Goal: Task Accomplishment & Management: Use online tool/utility

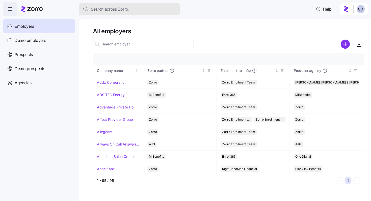
click at [135, 10] on div "Search across Zorro..." at bounding box center [129, 9] width 93 height 6
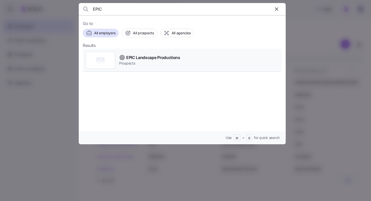
type input "EPIC"
click at [138, 57] on span "EPIC Landscape Productions" at bounding box center [153, 58] width 54 height 6
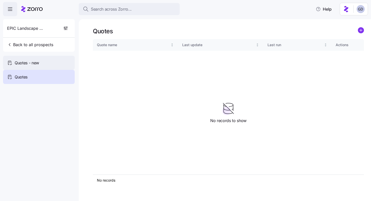
click at [33, 65] on span "Quotes - new" at bounding box center [27, 63] width 24 height 6
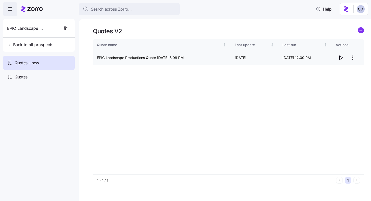
click at [340, 57] on icon "button" at bounding box center [341, 58] width 3 height 4
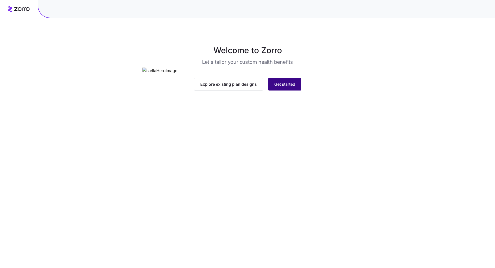
click at [281, 91] on button "Get started" at bounding box center [284, 84] width 33 height 13
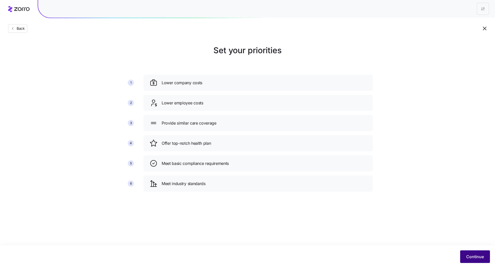
click at [469, 258] on span "Continue" at bounding box center [475, 257] width 18 height 6
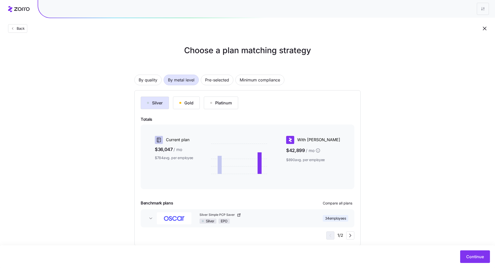
scroll to position [10, 0]
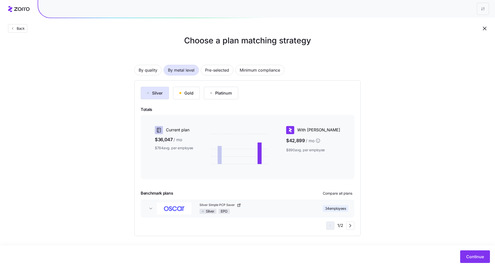
click at [255, 76] on div "By quality By metal level Pre-selected Minimum compliance Silver Gold Platinum …" at bounding box center [247, 143] width 226 height 188
click at [255, 73] on span "Minimum compliance" at bounding box center [260, 70] width 40 height 10
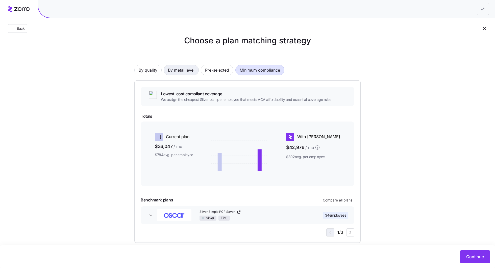
click at [189, 71] on span "By metal level" at bounding box center [181, 70] width 27 height 10
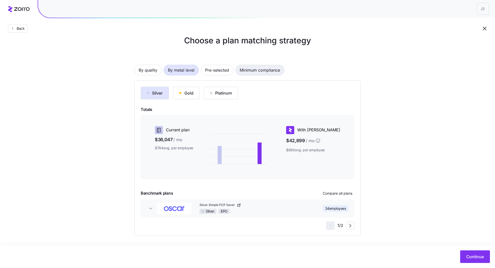
click at [259, 70] on span "Minimum compliance" at bounding box center [260, 70] width 40 height 10
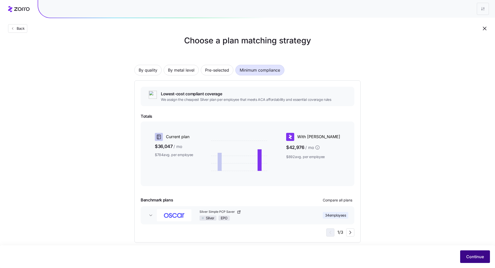
click at [469, 254] on button "Continue" at bounding box center [475, 257] width 30 height 13
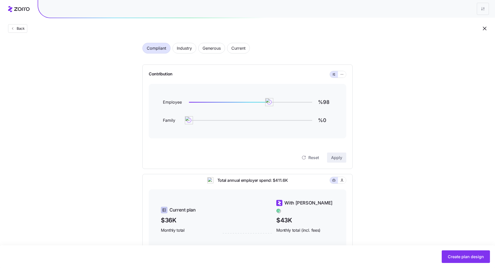
scroll to position [14, 0]
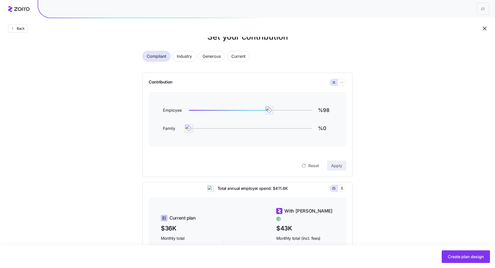
click at [340, 86] on div "Contribution" at bounding box center [247, 82] width 197 height 19
click at [342, 82] on icon "button" at bounding box center [342, 83] width 4 height 6
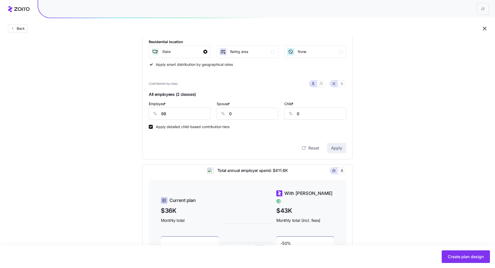
scroll to position [87, 0]
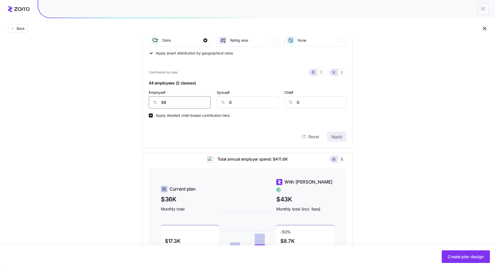
click at [174, 104] on input "98" at bounding box center [180, 102] width 62 height 12
click at [339, 133] on button "Apply" at bounding box center [336, 137] width 19 height 10
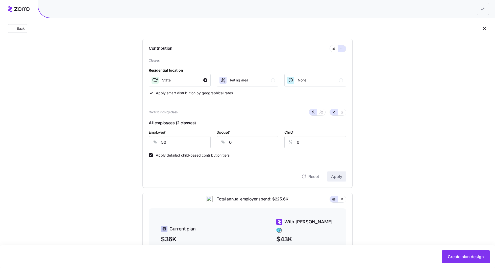
scroll to position [0, 0]
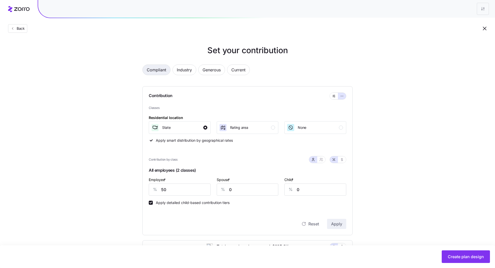
click at [162, 67] on span "Compliant" at bounding box center [156, 70] width 19 height 10
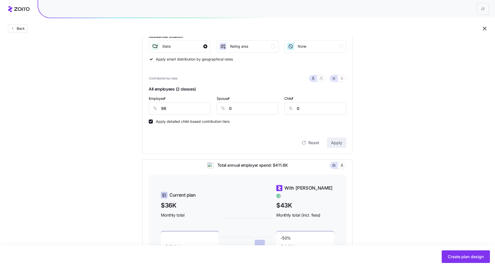
scroll to position [80, 0]
click at [177, 109] on input "98" at bounding box center [180, 110] width 62 height 12
type input "50"
click at [338, 144] on span "Apply" at bounding box center [336, 144] width 11 height 6
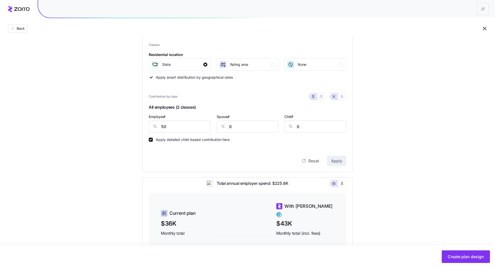
scroll to position [153, 0]
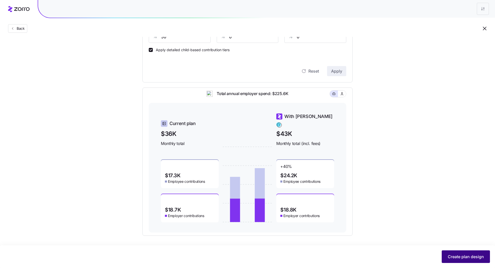
click at [450, 255] on span "Create plan design" at bounding box center [466, 257] width 36 height 6
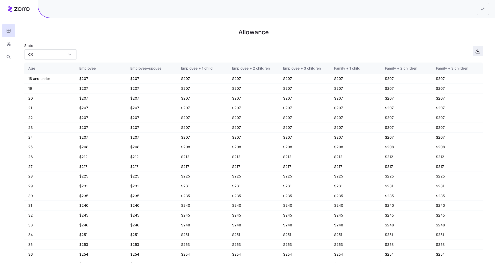
click at [476, 50] on icon "button" at bounding box center [478, 51] width 6 height 6
click at [71, 53] on div "KS" at bounding box center [50, 54] width 53 height 10
click at [48, 76] on div "MO" at bounding box center [50, 78] width 48 height 10
type input "MO"
click at [478, 52] on icon "button" at bounding box center [478, 51] width 6 height 6
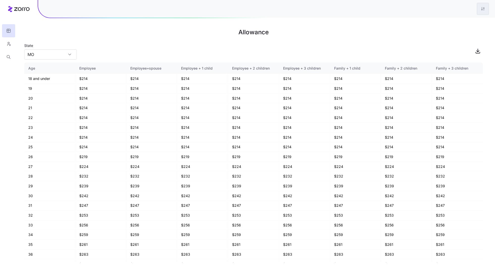
click at [481, 10] on html "Allowance State MO Age Employee Employee+spouse Employee + 1 child Employee + 2…" at bounding box center [247, 134] width 495 height 268
click at [461, 23] on div "Edit plan design" at bounding box center [452, 22] width 27 height 6
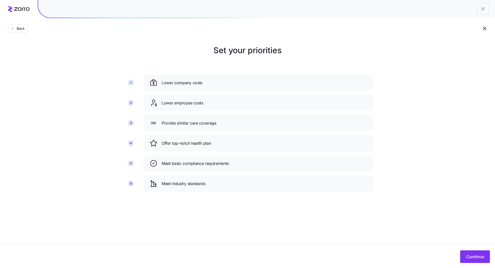
click at [480, 266] on div "Continue" at bounding box center [247, 257] width 495 height 23
click at [480, 257] on span "Continue" at bounding box center [475, 257] width 18 height 6
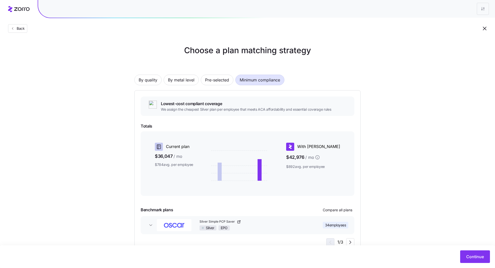
scroll to position [17, 0]
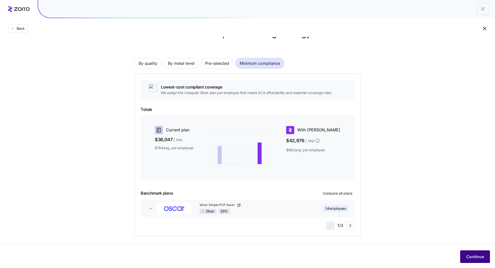
click at [468, 253] on button "Continue" at bounding box center [475, 257] width 30 height 13
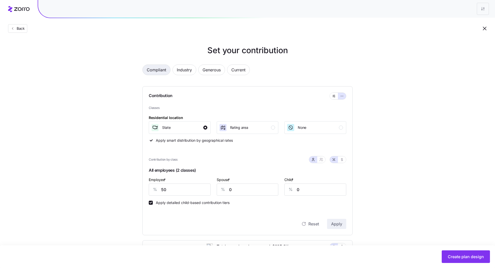
click at [159, 74] on span "Compliant" at bounding box center [156, 70] width 19 height 10
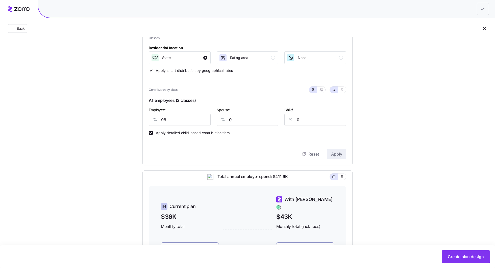
scroll to position [81, 0]
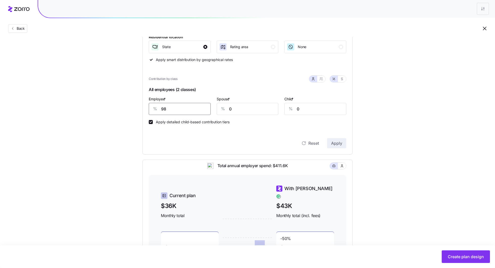
click at [162, 110] on input "98" at bounding box center [180, 109] width 62 height 12
type input "55"
click at [339, 144] on span "Apply" at bounding box center [336, 143] width 11 height 6
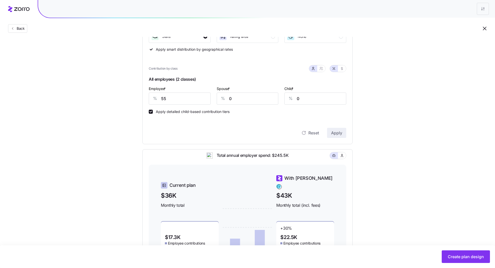
scroll to position [153, 0]
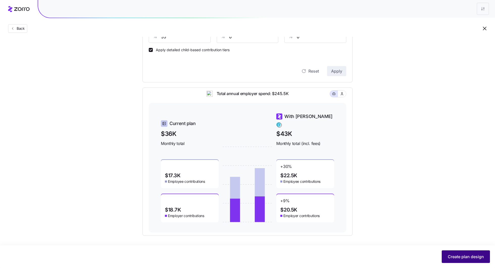
click at [458, 258] on span "Create plan design" at bounding box center [466, 257] width 36 height 6
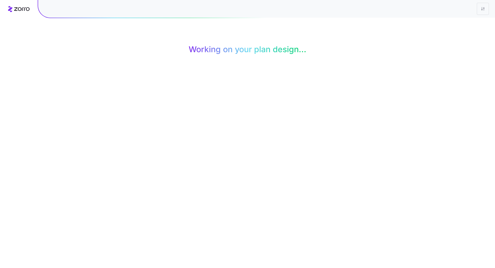
scroll to position [0, 0]
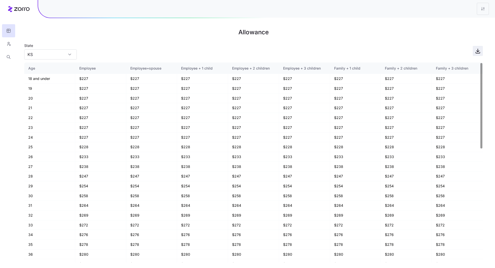
click at [477, 53] on icon "button" at bounding box center [478, 51] width 6 height 6
click at [61, 54] on input "KS" at bounding box center [50, 54] width 53 height 10
click at [54, 77] on div "MO" at bounding box center [50, 78] width 48 height 10
type input "MO"
click at [477, 53] on icon "button" at bounding box center [478, 52] width 4 height 1
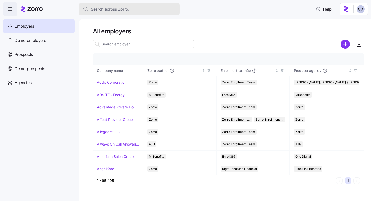
click at [135, 12] on div "Search across Zorro..." at bounding box center [129, 9] width 93 height 6
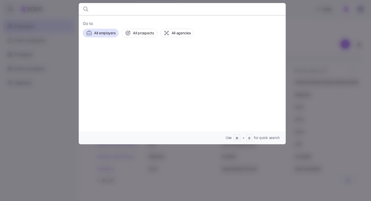
click at [110, 10] on input at bounding box center [157, 9] width 129 height 12
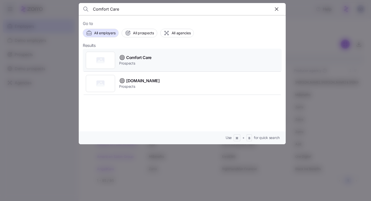
type input "Comfort Care"
click at [138, 58] on span "Comfort Care" at bounding box center [138, 58] width 25 height 6
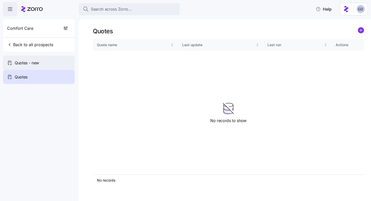
click at [29, 58] on div "Quotes - new" at bounding box center [39, 63] width 72 height 14
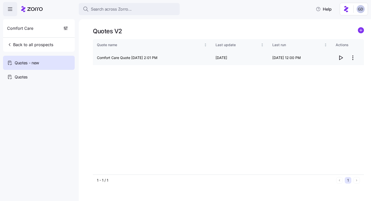
click at [338, 57] on icon "button" at bounding box center [341, 58] width 6 height 6
click at [352, 57] on html "Search across Zorro... Help Comfort Care Back to all prospects Quotes - new Quo…" at bounding box center [185, 99] width 371 height 198
click at [328, 69] on div "Edit quote" at bounding box center [320, 70] width 17 height 6
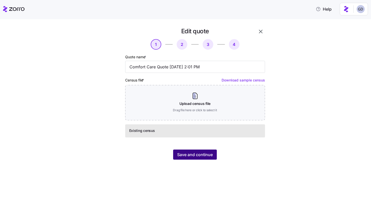
click at [208, 157] on span "Save and continue" at bounding box center [195, 155] width 36 height 6
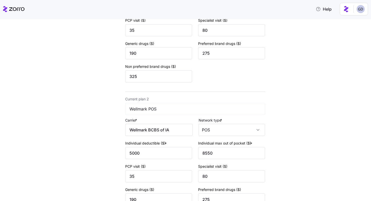
scroll to position [193, 0]
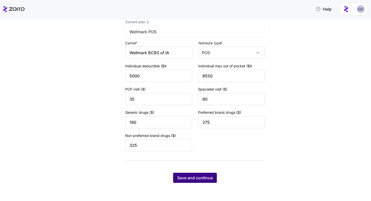
click at [206, 177] on span "Save and continue" at bounding box center [195, 178] width 36 height 6
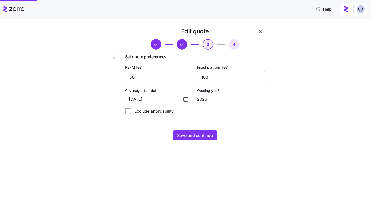
scroll to position [0, 0]
click at [192, 137] on span "Save and continue" at bounding box center [195, 136] width 36 height 6
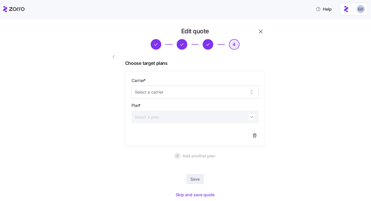
scroll to position [16, 0]
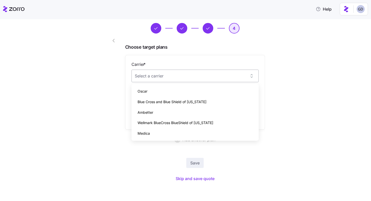
click at [165, 73] on input "Carrier *" at bounding box center [195, 76] width 127 height 13
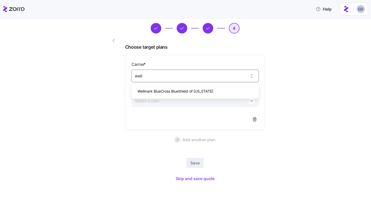
click at [180, 91] on span "Wellmark BlueCross BlueShield of Iowa" at bounding box center [176, 92] width 76 height 6
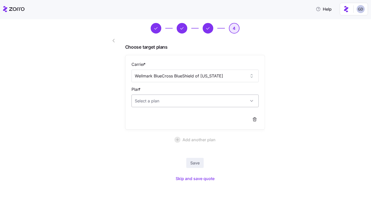
type input "Wellmark BlueCross BlueShield of Iowa"
click at [153, 106] on input "Plan *" at bounding box center [195, 101] width 127 height 13
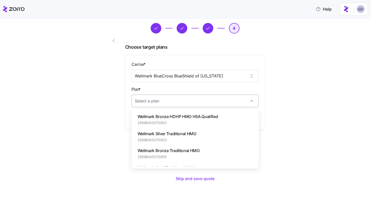
paste input "25896IA0370011"
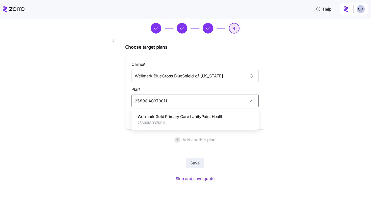
click at [168, 119] on span "Wellmark Gold Primary Care l UnityPoint Health" at bounding box center [181, 117] width 86 height 6
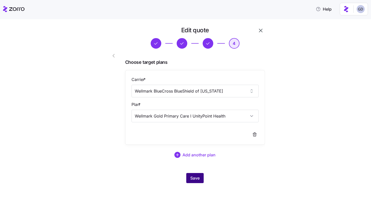
type input "Wellmark Gold Primary Care l UnityPoint Health"
click at [197, 176] on span "Save" at bounding box center [194, 178] width 9 height 6
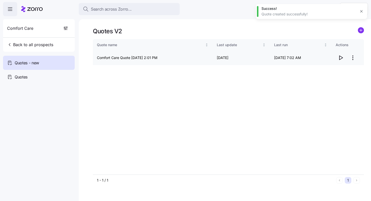
click at [341, 57] on icon "button" at bounding box center [341, 58] width 6 height 6
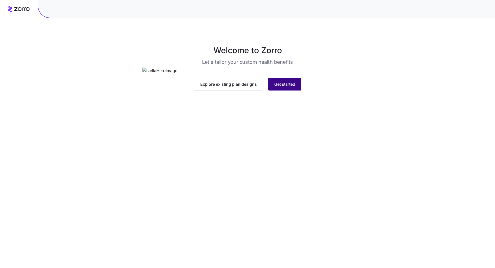
click at [293, 87] on span "Get started" at bounding box center [284, 84] width 21 height 6
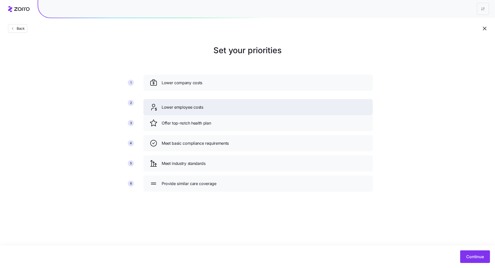
drag, startPoint x: 228, startPoint y: 122, endPoint x: 226, endPoint y: 98, distance: 23.5
click at [226, 103] on div "Lower employee costs" at bounding box center [257, 107] width 217 height 8
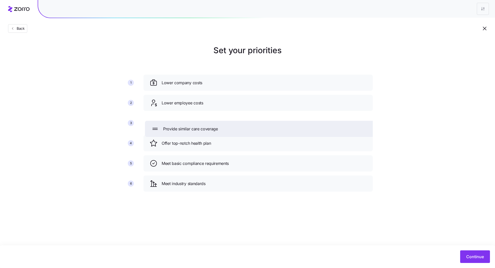
drag, startPoint x: 199, startPoint y: 189, endPoint x: 202, endPoint y: 122, distance: 66.2
click at [202, 122] on div "Provide similar care coverage" at bounding box center [259, 129] width 229 height 16
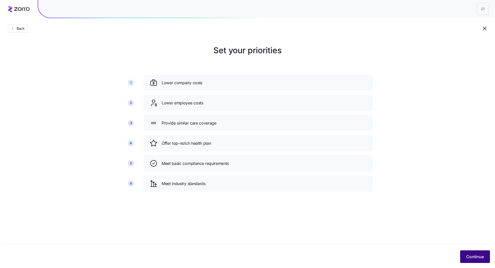
click at [473, 258] on span "Continue" at bounding box center [475, 257] width 18 height 6
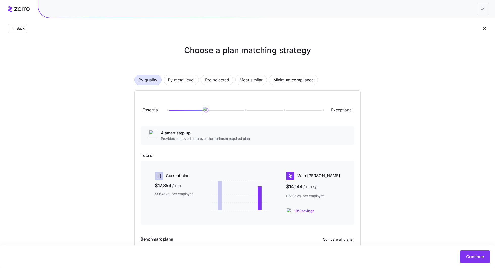
scroll to position [46, 0]
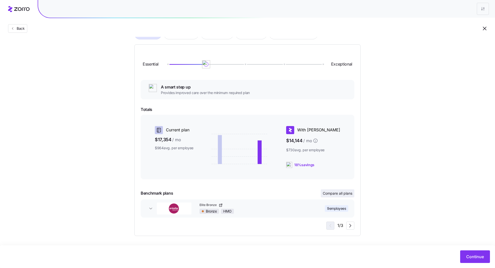
click at [340, 195] on span "Compare all plans" at bounding box center [338, 193] width 30 height 5
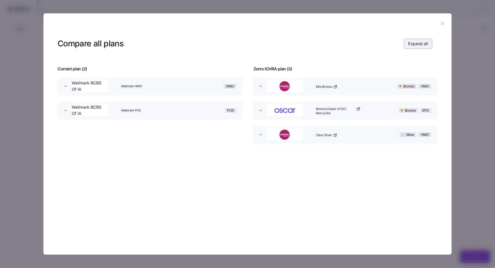
click at [414, 46] on span "Expand all" at bounding box center [418, 44] width 20 height 6
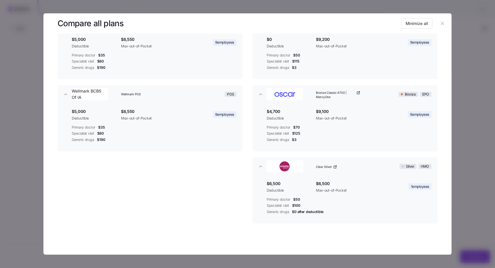
scroll to position [0, 0]
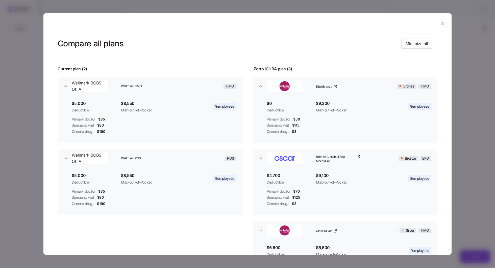
click at [441, 26] on icon "button" at bounding box center [443, 24] width 6 height 6
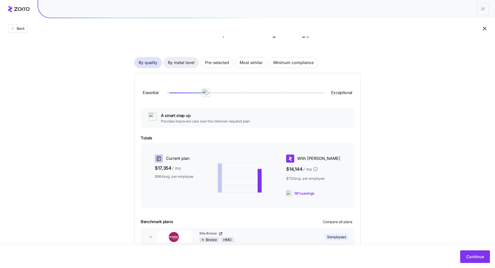
scroll to position [15, 0]
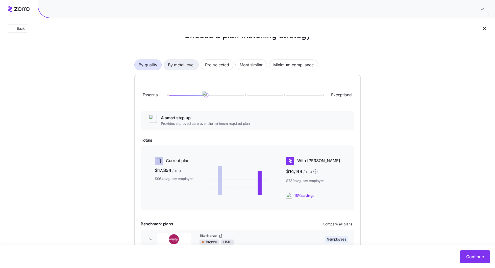
click at [184, 61] on span "By metal level" at bounding box center [181, 65] width 27 height 10
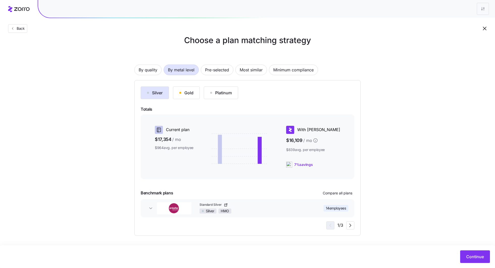
scroll to position [10, 0]
click at [338, 193] on span "Compare all plans" at bounding box center [338, 193] width 30 height 5
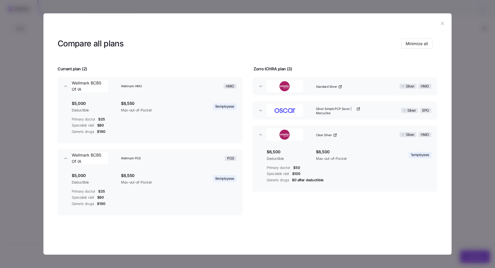
click at [445, 23] on icon "button" at bounding box center [443, 24] width 6 height 6
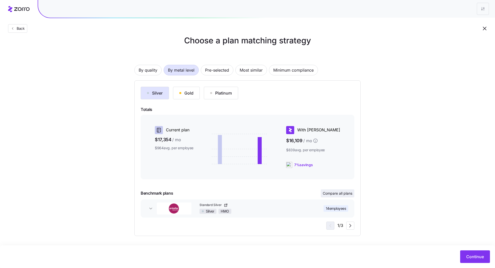
click at [347, 195] on span "Compare all plans" at bounding box center [338, 193] width 30 height 5
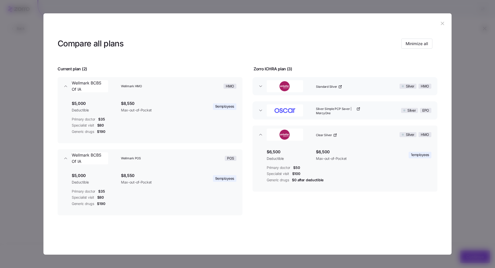
click at [444, 29] on header at bounding box center [247, 23] width 408 height 20
click at [441, 23] on icon "button" at bounding box center [443, 24] width 6 height 6
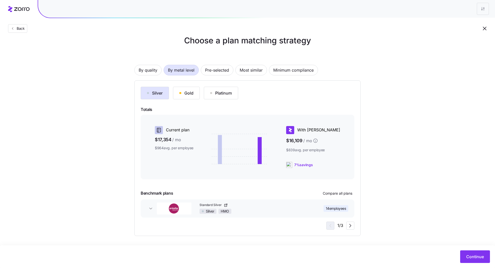
drag, startPoint x: 309, startPoint y: 165, endPoint x: 338, endPoint y: 165, distance: 29.0
click at [338, 165] on div "7% savings" at bounding box center [313, 165] width 54 height 6
click at [337, 193] on span "Compare all plans" at bounding box center [338, 193] width 30 height 5
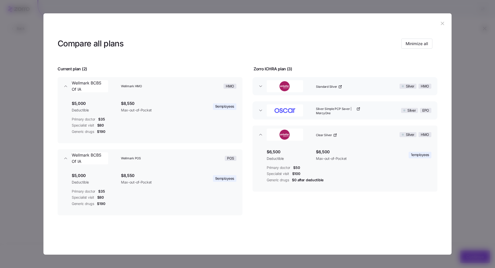
click at [357, 86] on div "Standard Silver" at bounding box center [349, 86] width 70 height 16
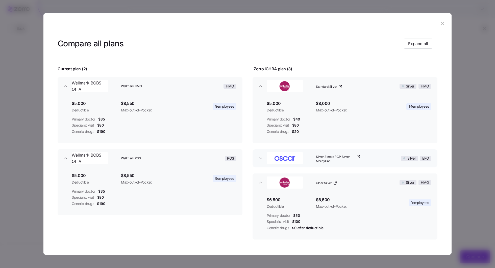
scroll to position [16, 0]
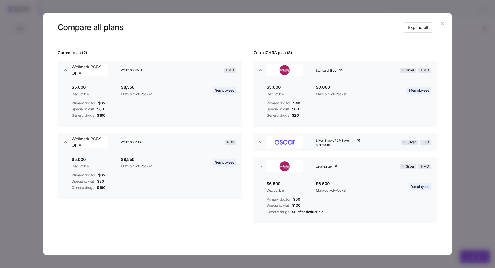
click at [363, 139] on div "Silver Simple PCP Saver | MercyOne" at bounding box center [349, 142] width 70 height 16
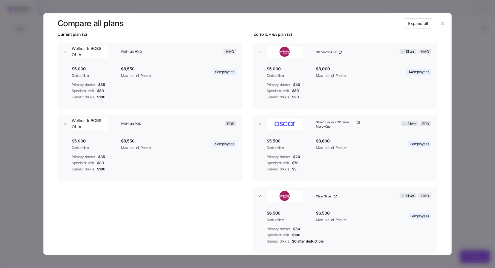
scroll to position [27, 0]
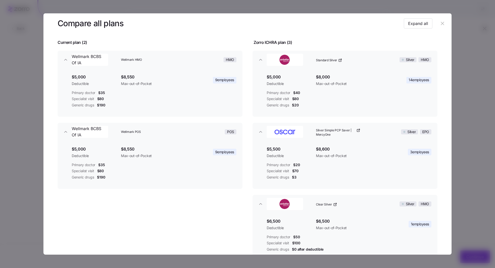
click at [443, 24] on button "button" at bounding box center [442, 23] width 8 height 8
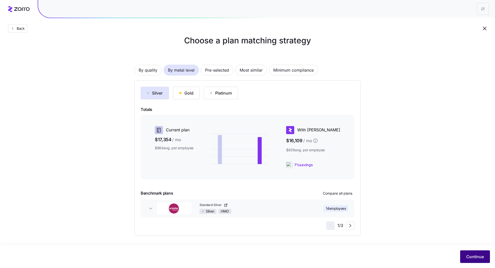
click at [474, 259] on span "Continue" at bounding box center [475, 257] width 18 height 6
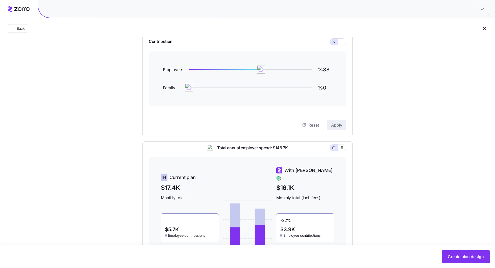
scroll to position [28, 0]
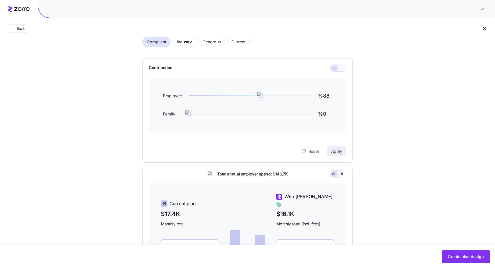
click at [340, 66] on span "button" at bounding box center [342, 68] width 4 height 4
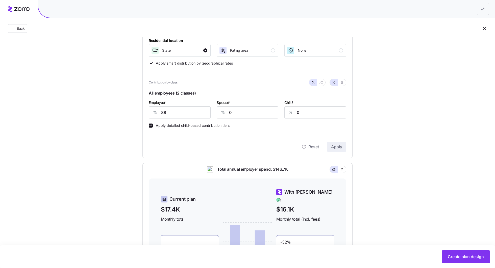
scroll to position [76, 0]
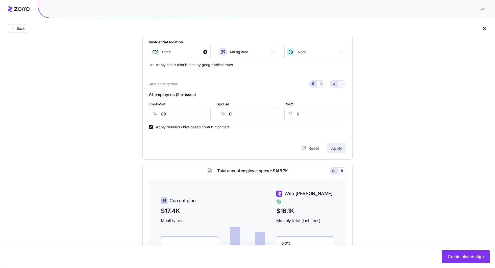
click at [341, 84] on icon "button" at bounding box center [342, 84] width 4 height 4
type input "655"
click at [323, 84] on icon "button" at bounding box center [321, 84] width 4 height 4
type input "655"
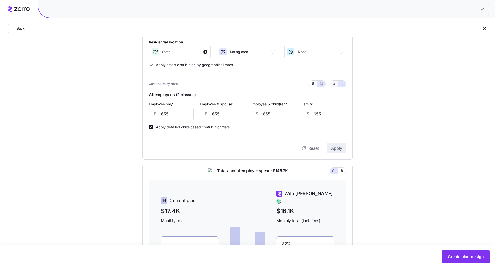
click at [334, 83] on icon "button" at bounding box center [334, 84] width 4 height 4
type input "88"
type input "44"
type input "56"
type input "34"
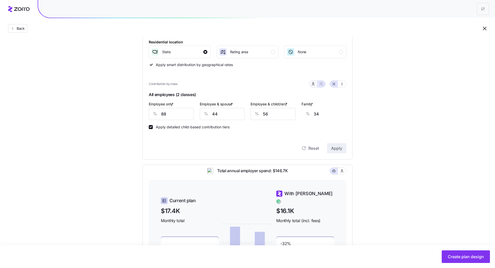
click at [314, 84] on icon "button" at bounding box center [313, 84] width 4 height 4
type input "0"
click at [178, 114] on input "88" at bounding box center [180, 114] width 62 height 12
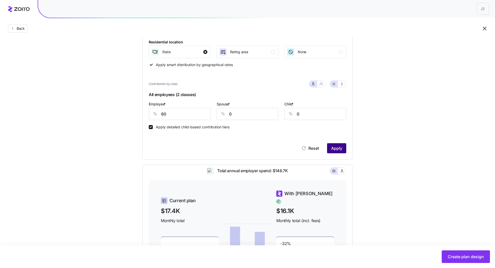
click at [338, 148] on span "Apply" at bounding box center [336, 148] width 11 height 6
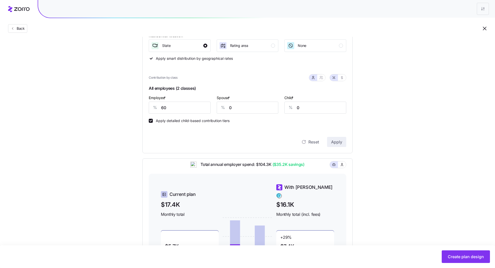
scroll to position [80, 0]
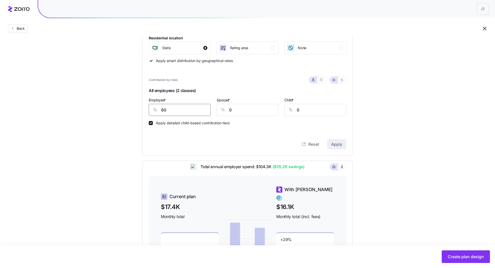
click at [176, 110] on input "60" at bounding box center [180, 110] width 62 height 12
click at [331, 140] on button "Apply" at bounding box center [336, 144] width 19 height 10
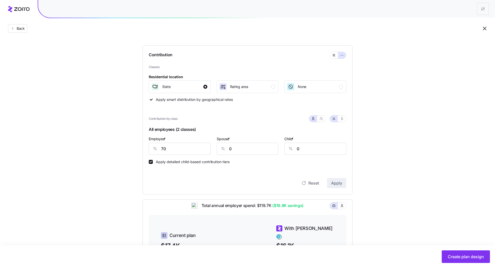
scroll to position [37, 0]
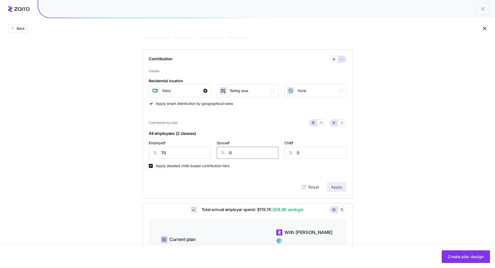
click at [243, 153] on input "0" at bounding box center [248, 153] width 62 height 12
click at [184, 157] on input "70" at bounding box center [180, 153] width 62 height 12
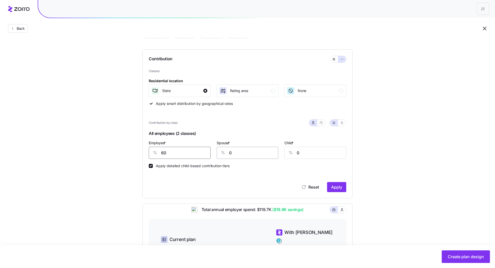
type input "60"
click at [247, 156] on input "0" at bounding box center [248, 153] width 62 height 12
type input "20"
click at [298, 153] on input "0" at bounding box center [315, 153] width 62 height 12
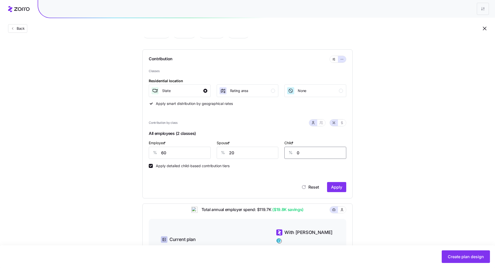
click at [298, 153] on input "0" at bounding box center [315, 153] width 62 height 12
type input "20"
click at [340, 186] on span "Apply" at bounding box center [336, 187] width 11 height 6
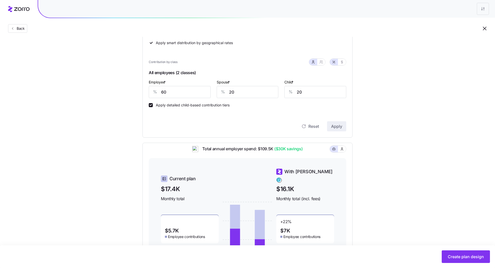
scroll to position [91, 0]
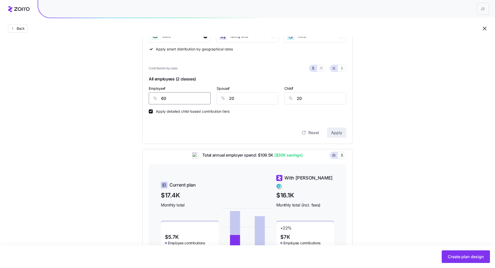
click at [187, 94] on input "60" at bounding box center [180, 98] width 62 height 12
type input "70"
click at [341, 131] on span "Apply" at bounding box center [336, 133] width 11 height 6
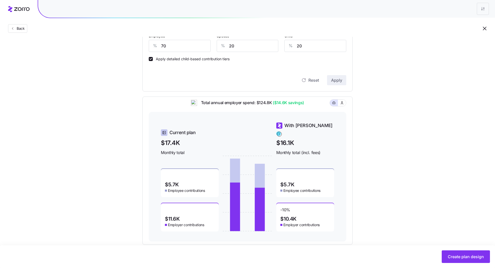
scroll to position [142, 0]
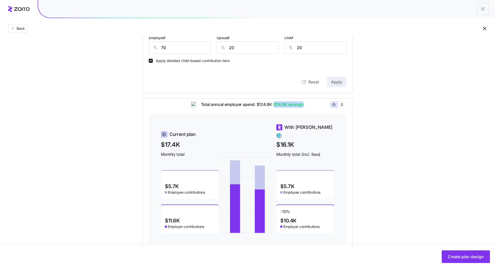
drag, startPoint x: 274, startPoint y: 108, endPoint x: 301, endPoint y: 107, distance: 26.8
click at [301, 107] on span "($14.6K savings)" at bounding box center [288, 105] width 32 height 6
click at [313, 107] on div "Total annual employer spend: $124.8K ($14.6K savings)" at bounding box center [247, 108] width 197 height 12
drag, startPoint x: 275, startPoint y: 108, endPoint x: 303, endPoint y: 107, distance: 28.5
click at [303, 107] on span "($14.6K savings)" at bounding box center [288, 105] width 32 height 6
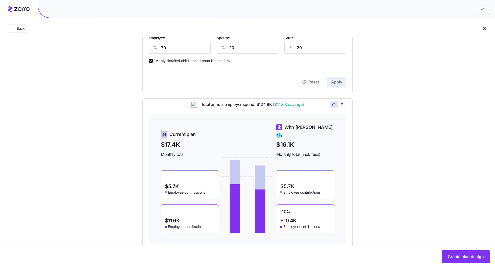
click at [316, 112] on div "Total annual employer spend: $124.8K ($14.6K savings)" at bounding box center [247, 108] width 197 height 12
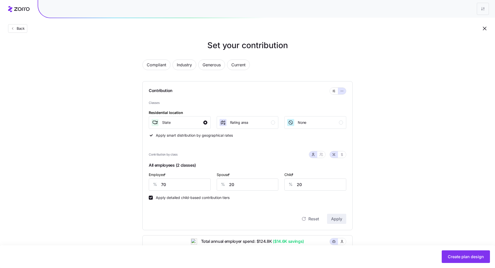
scroll to position [3, 0]
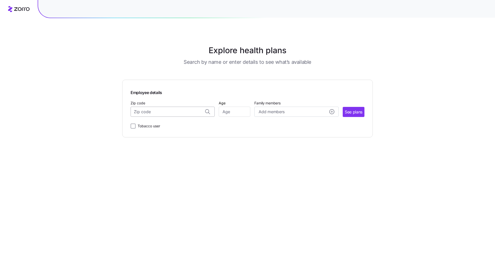
click at [164, 112] on input "Zip code" at bounding box center [173, 112] width 84 height 10
paste input "52402"
click at [165, 127] on span "52402, [GEOGRAPHIC_DATA], [GEOGRAPHIC_DATA]" at bounding box center [171, 125] width 71 height 6
type input "52402, [GEOGRAPHIC_DATA], [GEOGRAPHIC_DATA]"
click at [242, 114] on input "Age" at bounding box center [235, 112] width 32 height 10
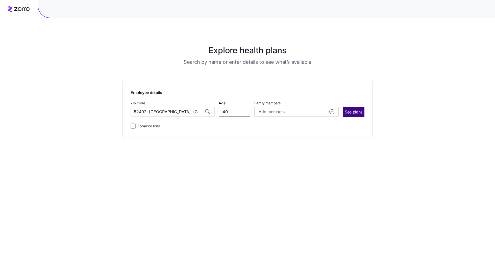
type input "40"
click at [353, 111] on span "See plans" at bounding box center [354, 112] width 18 height 6
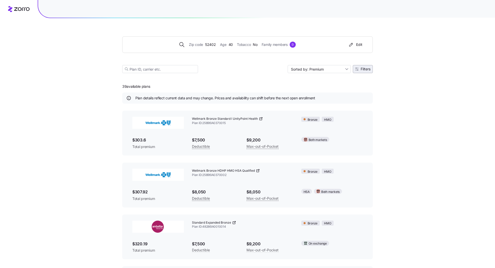
click at [359, 68] on span "Filters" at bounding box center [362, 69] width 15 height 4
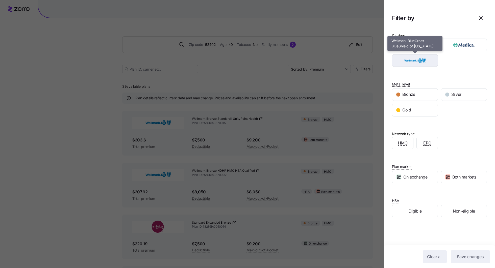
click at [424, 63] on img "button" at bounding box center [414, 61] width 37 height 10
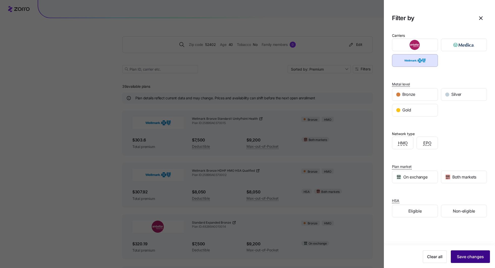
click at [469, 259] on span "Save changes" at bounding box center [470, 257] width 27 height 6
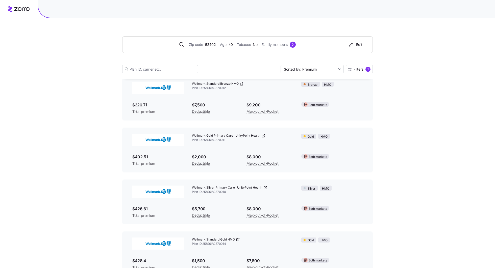
scroll to position [190, 0]
drag, startPoint x: 231, startPoint y: 141, endPoint x: 204, endPoint y: 141, distance: 27.0
click at [204, 141] on span "Plan ID: 25896IA0370011" at bounding box center [242, 141] width 101 height 4
copy span "25896IA0370011"
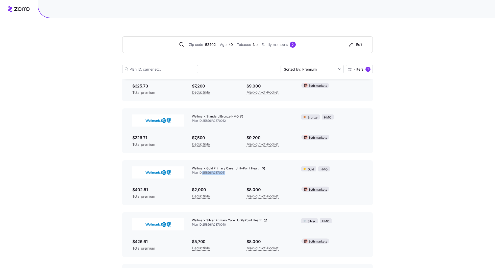
scroll to position [163, 0]
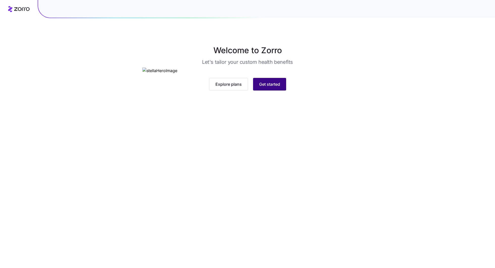
click at [272, 87] on span "Get started" at bounding box center [269, 84] width 21 height 6
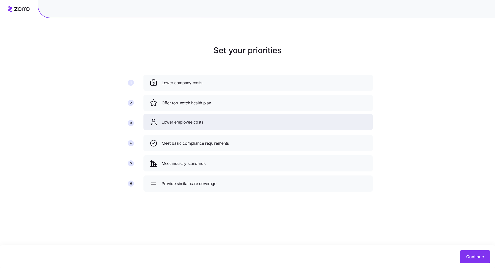
drag, startPoint x: 195, startPoint y: 125, endPoint x: 195, endPoint y: 96, distance: 28.8
click at [195, 118] on div "Lower employee costs" at bounding box center [257, 122] width 217 height 8
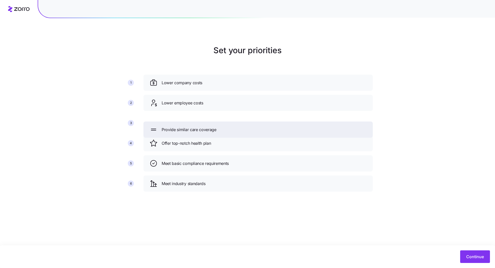
drag, startPoint x: 190, startPoint y: 185, endPoint x: 190, endPoint y: 125, distance: 59.8
click at [190, 127] on span "Provide similar care coverage" at bounding box center [189, 130] width 55 height 6
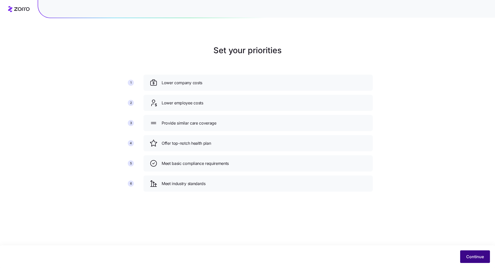
click at [473, 256] on span "Continue" at bounding box center [475, 257] width 18 height 6
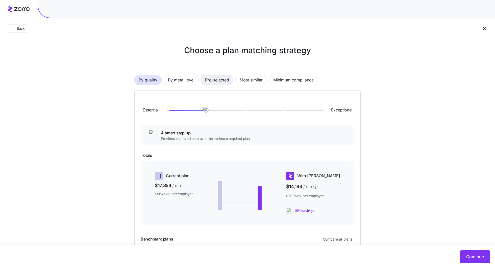
click at [217, 81] on span "Pre-selected" at bounding box center [217, 80] width 24 height 10
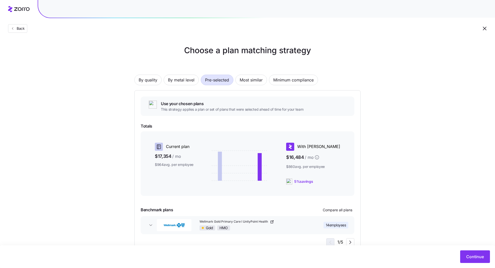
scroll to position [17, 0]
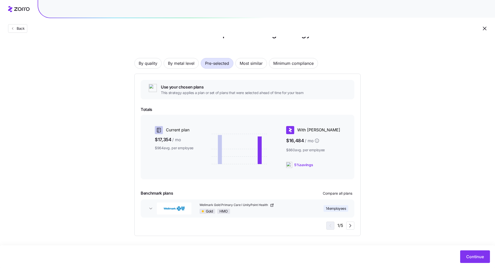
drag, startPoint x: 330, startPoint y: 164, endPoint x: 303, endPoint y: 164, distance: 27.0
click at [303, 164] on div "5% savings" at bounding box center [313, 165] width 54 height 6
click at [377, 165] on div "Choose a plan matching strategy By quality By metal level Pre-selected Most sim…" at bounding box center [247, 132] width 495 height 209
click at [347, 226] on span "button" at bounding box center [350, 226] width 8 height 8
click at [329, 227] on icon "button" at bounding box center [330, 226] width 6 height 6
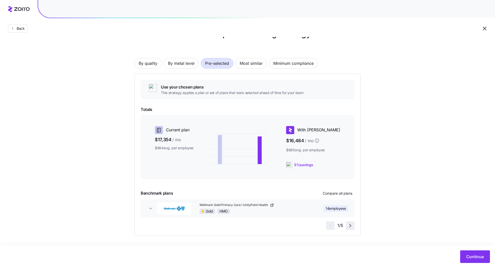
click at [354, 225] on span "button" at bounding box center [350, 226] width 8 height 8
click at [348, 222] on span "button" at bounding box center [350, 226] width 8 height 8
click at [353, 223] on icon "button" at bounding box center [350, 226] width 6 height 6
click at [330, 229] on icon "button" at bounding box center [330, 226] width 6 height 6
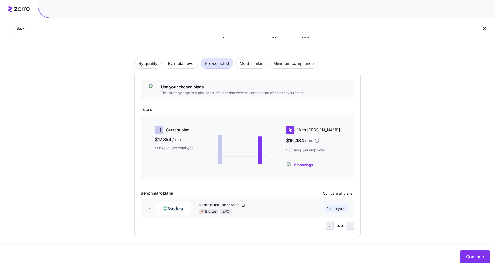
click at [330, 229] on icon "button" at bounding box center [330, 226] width 6 height 6
click at [465, 256] on button "Continue" at bounding box center [475, 257] width 30 height 13
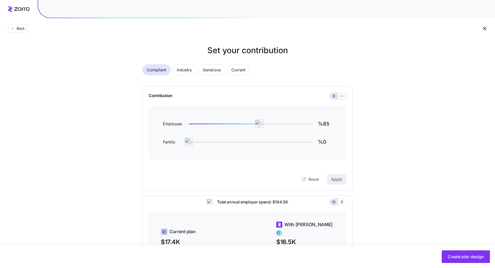
click at [341, 96] on icon "button" at bounding box center [342, 96] width 4 height 6
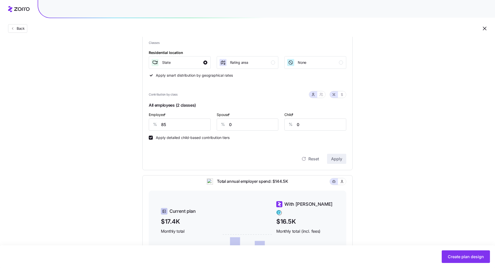
scroll to position [75, 0]
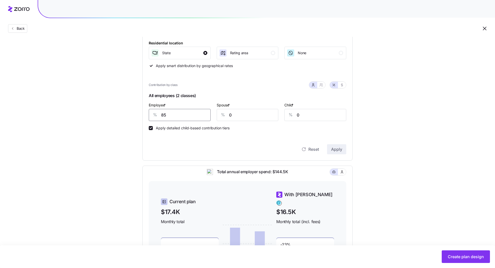
click at [172, 117] on input "85" at bounding box center [180, 115] width 62 height 12
type input "0"
type input "60"
type input "20"
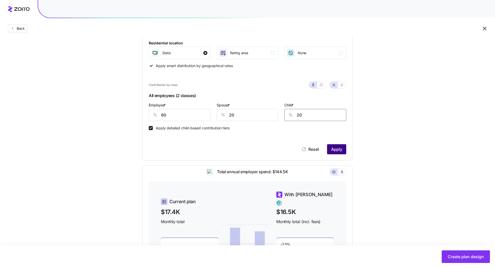
type input "20"
click at [338, 149] on span "Apply" at bounding box center [336, 149] width 11 height 6
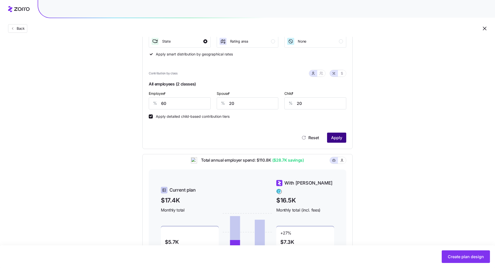
scroll to position [85, 0]
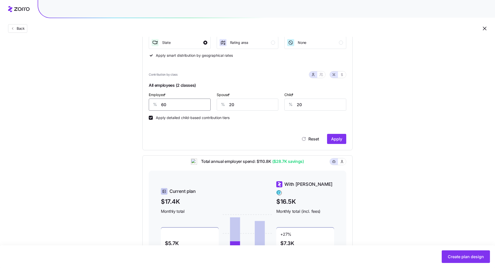
click at [180, 106] on input "60" at bounding box center [180, 105] width 62 height 12
click at [337, 140] on span "Apply" at bounding box center [336, 139] width 11 height 6
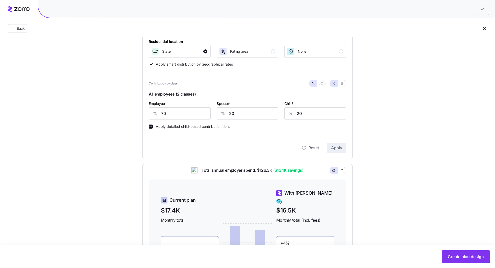
scroll to position [71, 0]
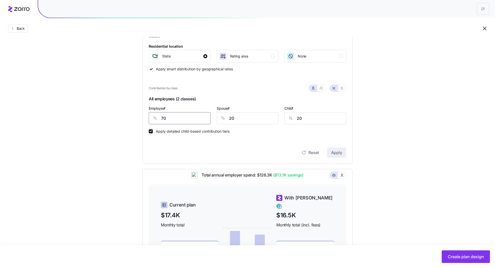
click at [180, 118] on input "70" at bounding box center [180, 118] width 62 height 12
type input "72"
click at [338, 152] on span "Apply" at bounding box center [336, 153] width 11 height 6
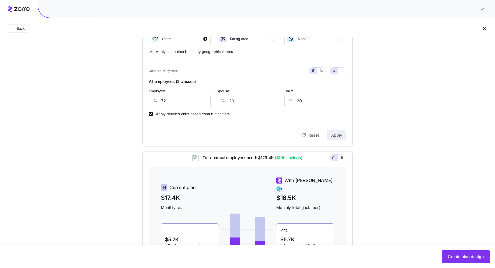
scroll to position [153, 0]
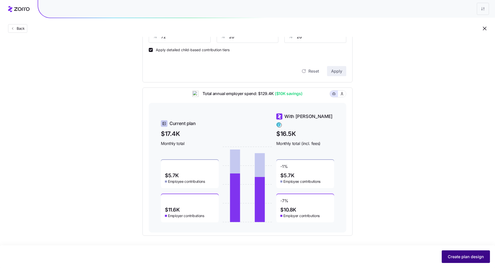
click at [465, 260] on button "Create plan design" at bounding box center [466, 257] width 48 height 13
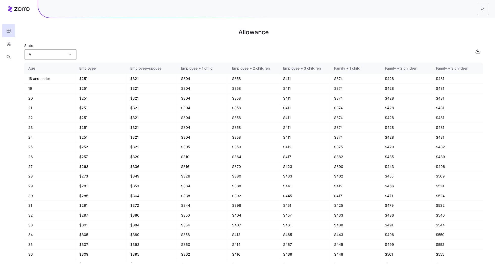
click at [49, 59] on input "IA" at bounding box center [50, 54] width 53 height 10
click at [45, 75] on div "IL" at bounding box center [50, 78] width 48 height 10
click at [54, 56] on input "IL" at bounding box center [50, 54] width 53 height 10
click at [39, 65] on div "IA" at bounding box center [50, 69] width 48 height 10
drag, startPoint x: 91, startPoint y: 88, endPoint x: 77, endPoint y: 89, distance: 13.9
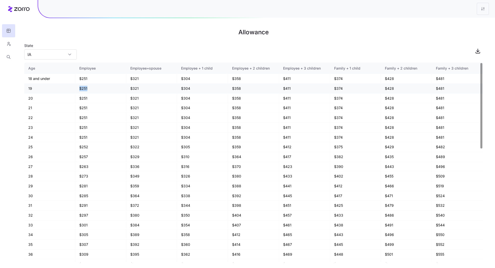
click at [77, 89] on td "$251" at bounding box center [100, 89] width 51 height 10
click at [47, 56] on input "IA" at bounding box center [50, 54] width 53 height 10
click at [54, 75] on div "IL" at bounding box center [50, 78] width 48 height 10
type input "IL"
click at [6, 45] on button "button" at bounding box center [8, 43] width 13 height 13
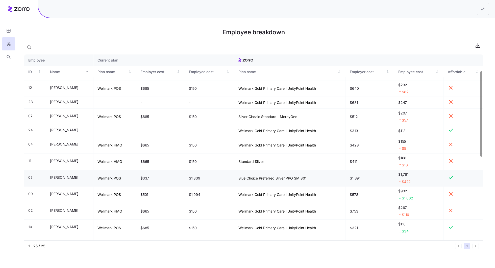
scroll to position [46, 0]
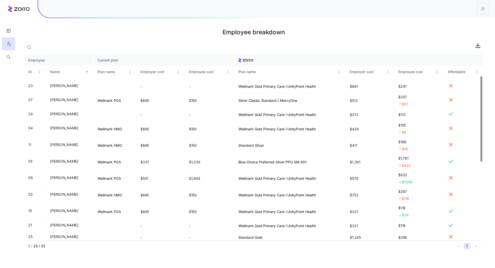
click at [103, 61] on th "Current plan" at bounding box center [163, 61] width 141 height 12
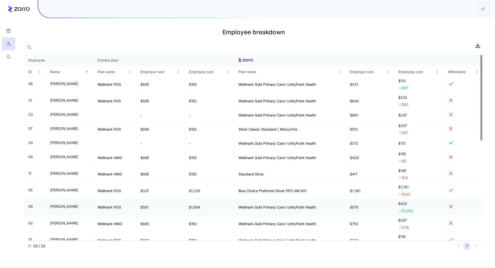
scroll to position [0, 0]
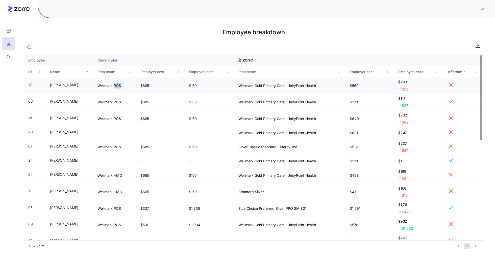
drag, startPoint x: 116, startPoint y: 86, endPoint x: 124, endPoint y: 86, distance: 8.3
click at [124, 86] on td "Wellmark POS" at bounding box center [114, 86] width 43 height 17
click at [252, 89] on td "Wellmark Gold Primary Care l UnityPoint Health" at bounding box center [290, 86] width 112 height 17
drag, startPoint x: 116, startPoint y: 86, endPoint x: 122, endPoint y: 86, distance: 5.6
click at [122, 86] on td "Wellmark POS" at bounding box center [114, 86] width 43 height 17
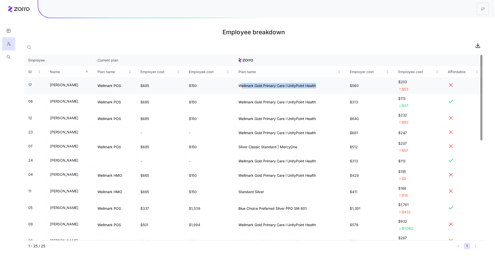
drag, startPoint x: 240, startPoint y: 86, endPoint x: 326, endPoint y: 84, distance: 85.4
click at [326, 84] on td "Wellmark Gold Primary Care l UnityPoint Health" at bounding box center [290, 86] width 112 height 17
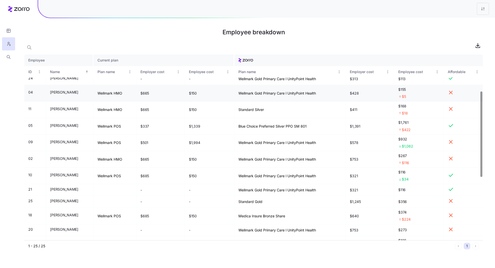
scroll to position [83, 0]
click at [10, 59] on icon "button" at bounding box center [8, 57] width 5 height 5
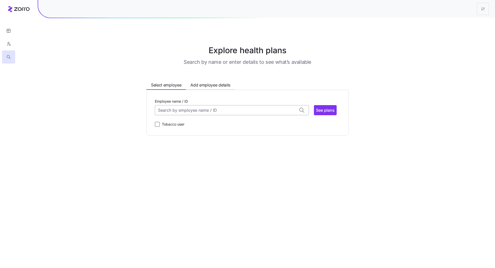
click at [210, 113] on input "Employee name / ID" at bounding box center [232, 110] width 154 height 10
click at [207, 126] on div "[PERSON_NAME] (53) ID: 05 | zip code: 61240" at bounding box center [232, 125] width 152 height 15
click at [330, 111] on span "See plans" at bounding box center [325, 110] width 19 height 6
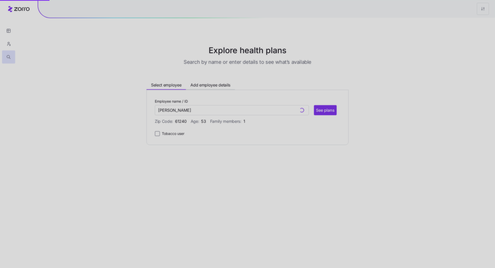
type input "[PERSON_NAME] (ID: 05)"
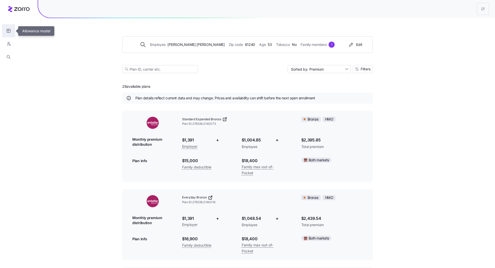
click at [9, 33] on icon "button" at bounding box center [8, 30] width 5 height 5
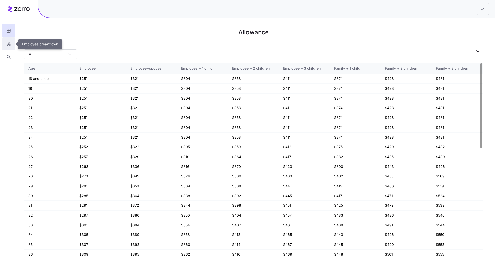
click at [5, 47] on button "button" at bounding box center [8, 43] width 13 height 13
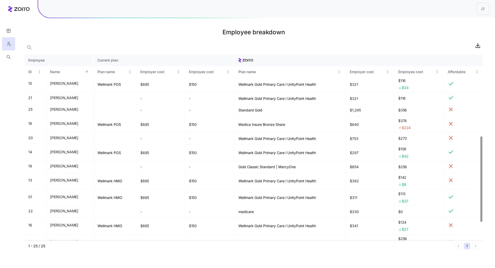
scroll to position [217, 0]
